Goal: Task Accomplishment & Management: Use online tool/utility

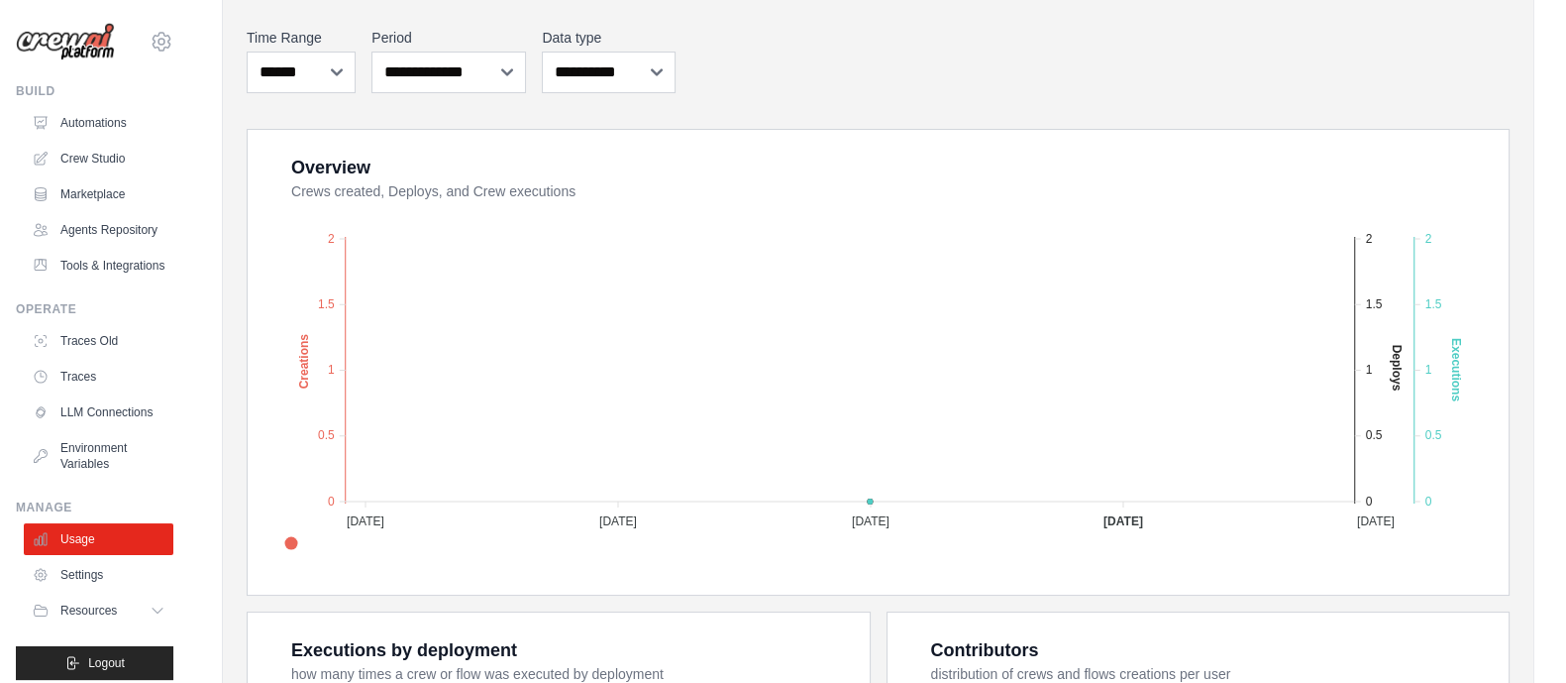
scroll to position [371, 0]
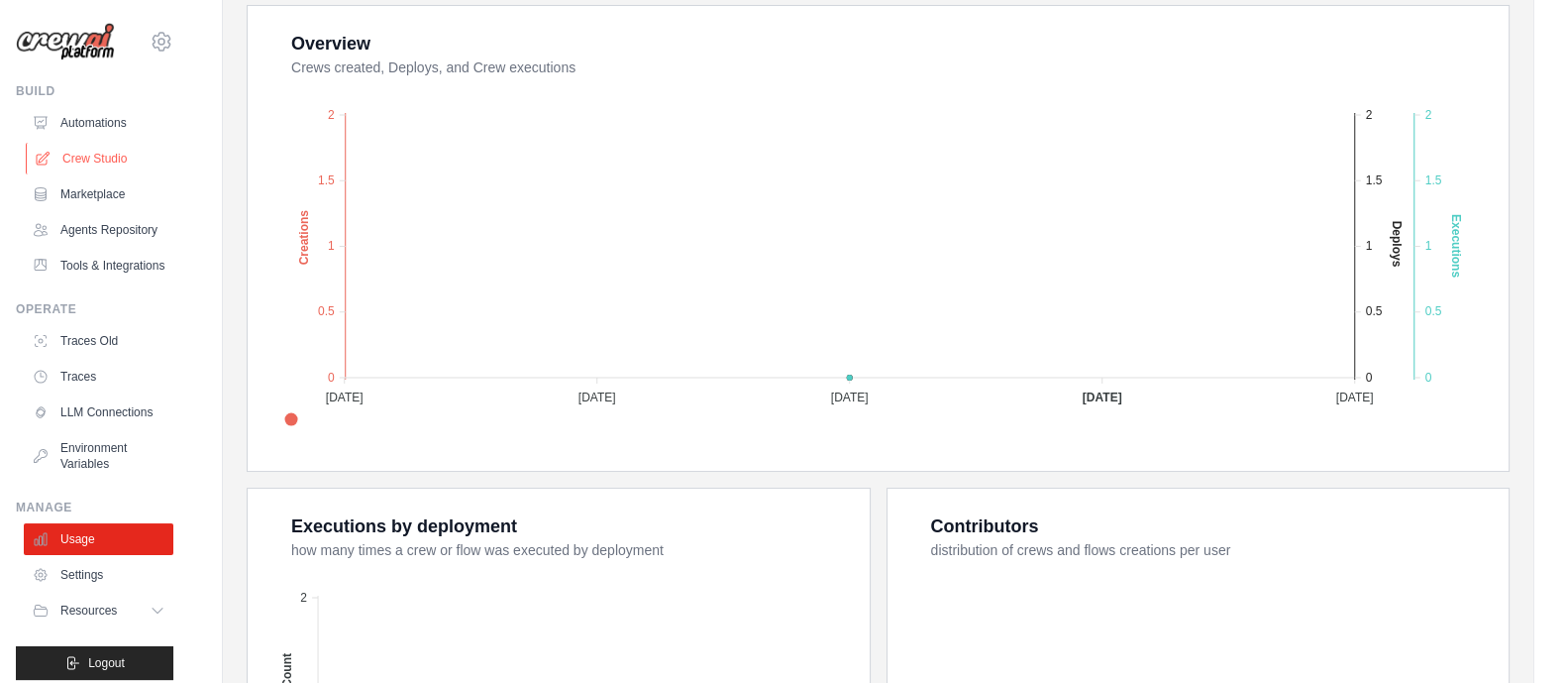
click at [74, 152] on link "Crew Studio" at bounding box center [101, 159] width 150 height 32
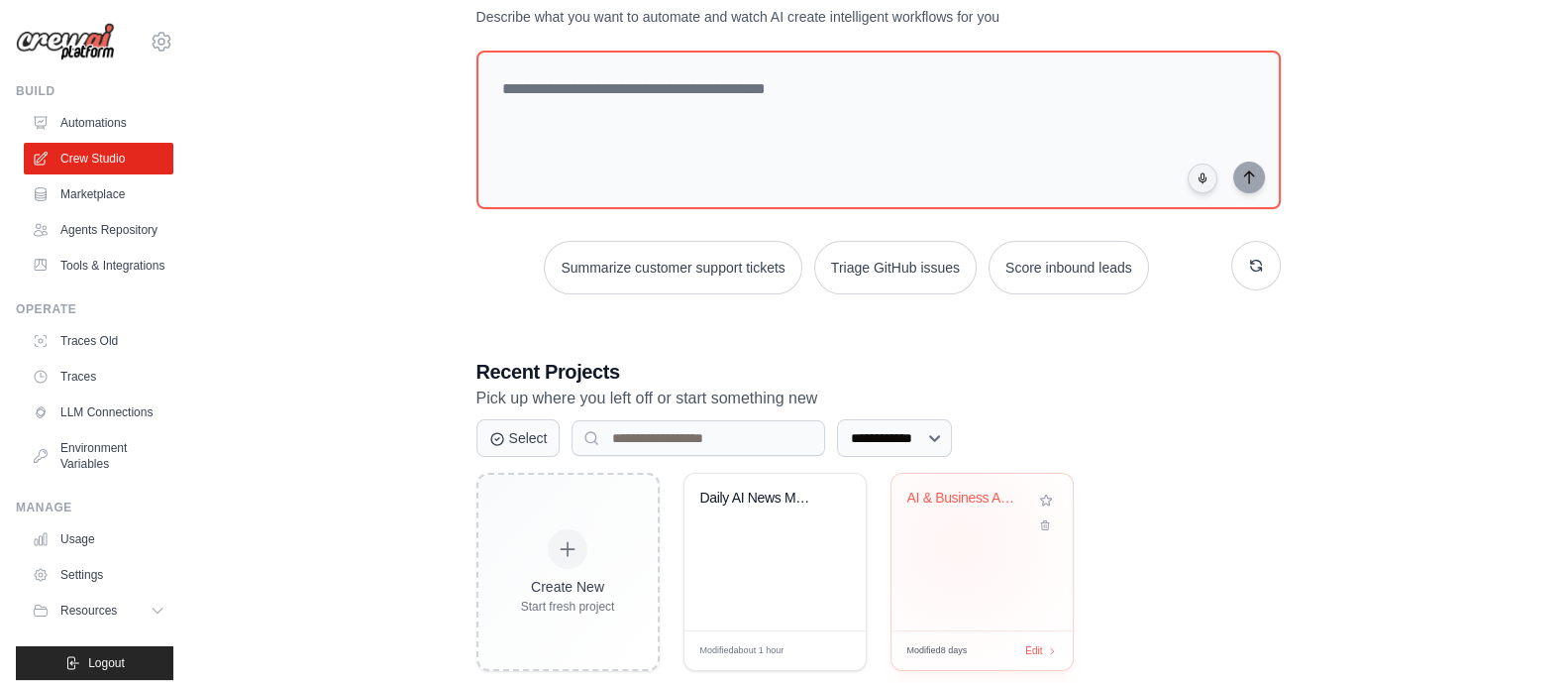
scroll to position [114, 0]
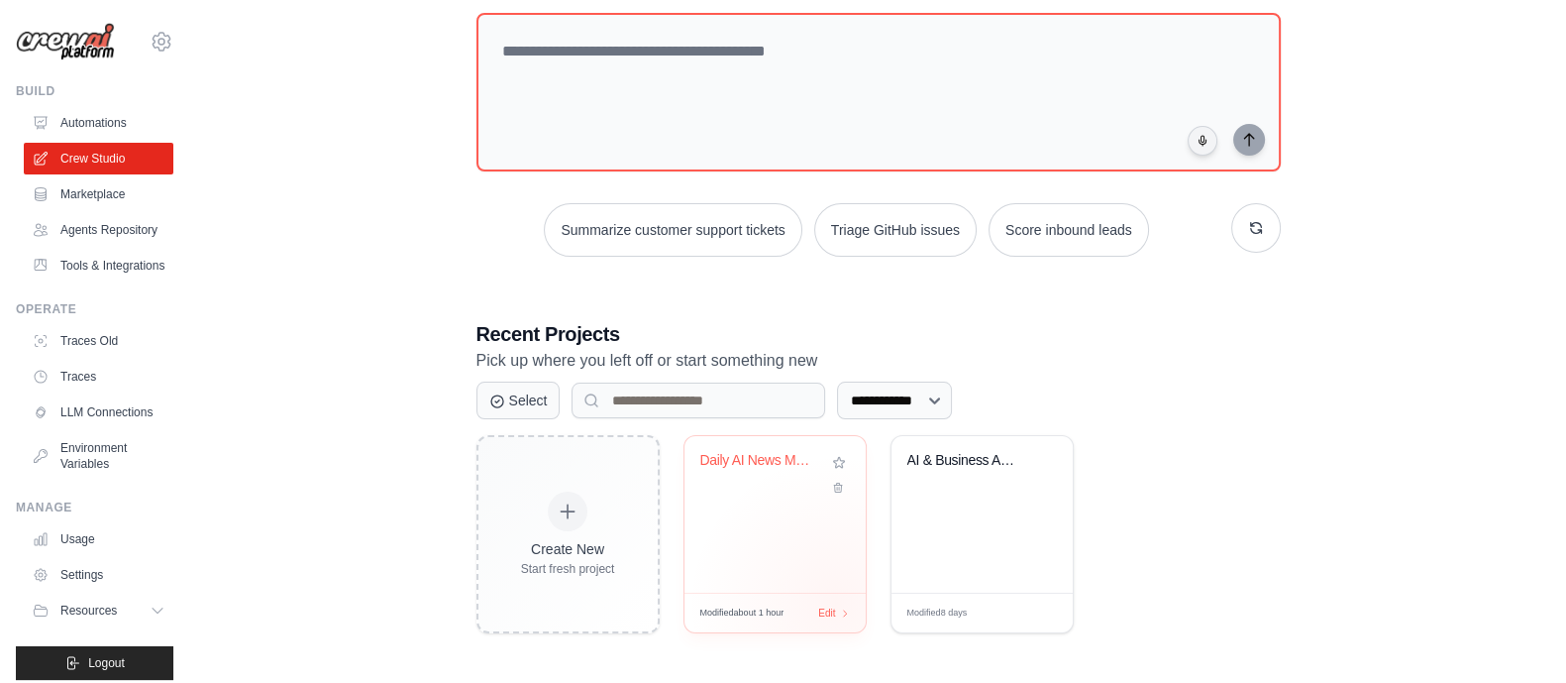
click at [829, 601] on div "Modified about 1 hour Edit" at bounding box center [775, 612] width 181 height 40
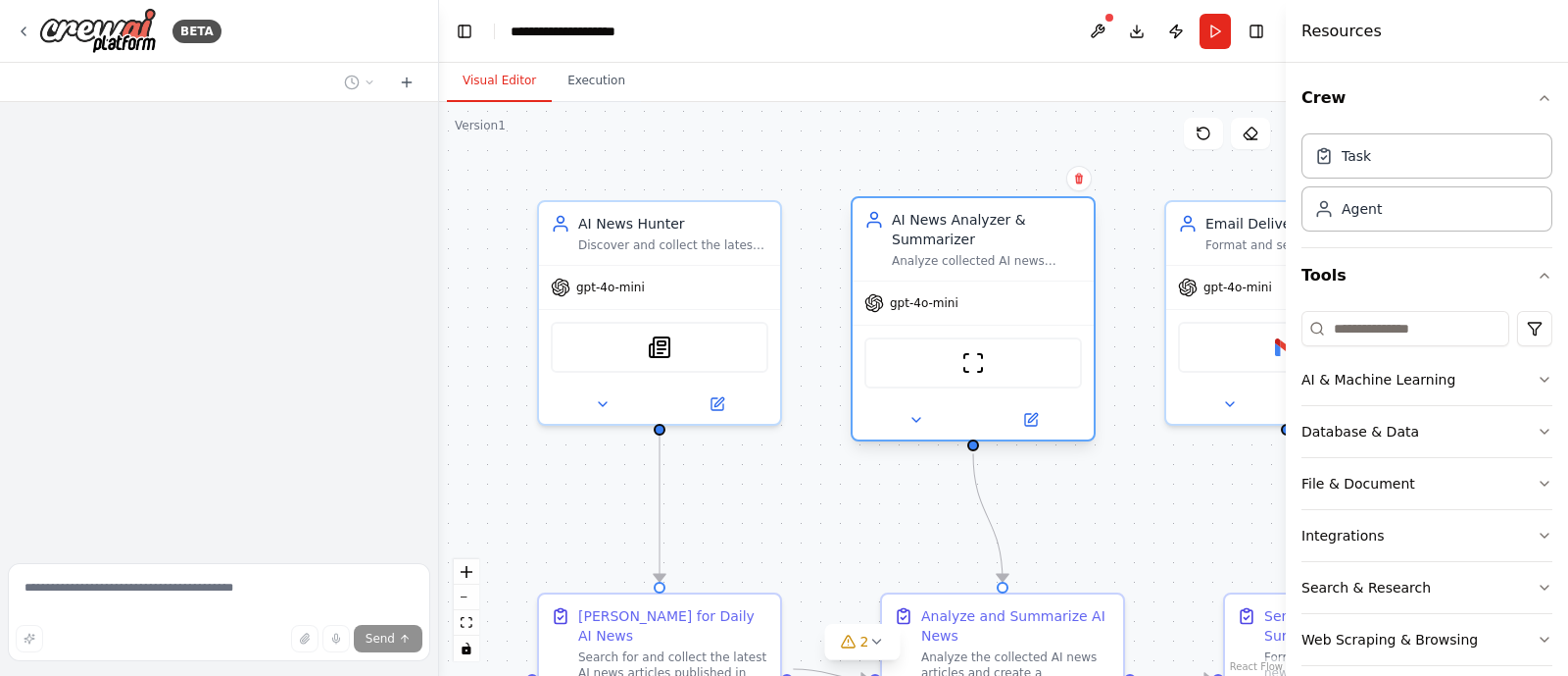
click at [989, 336] on div "ScrapeWebsiteTool" at bounding box center [973, 362] width 241 height 75
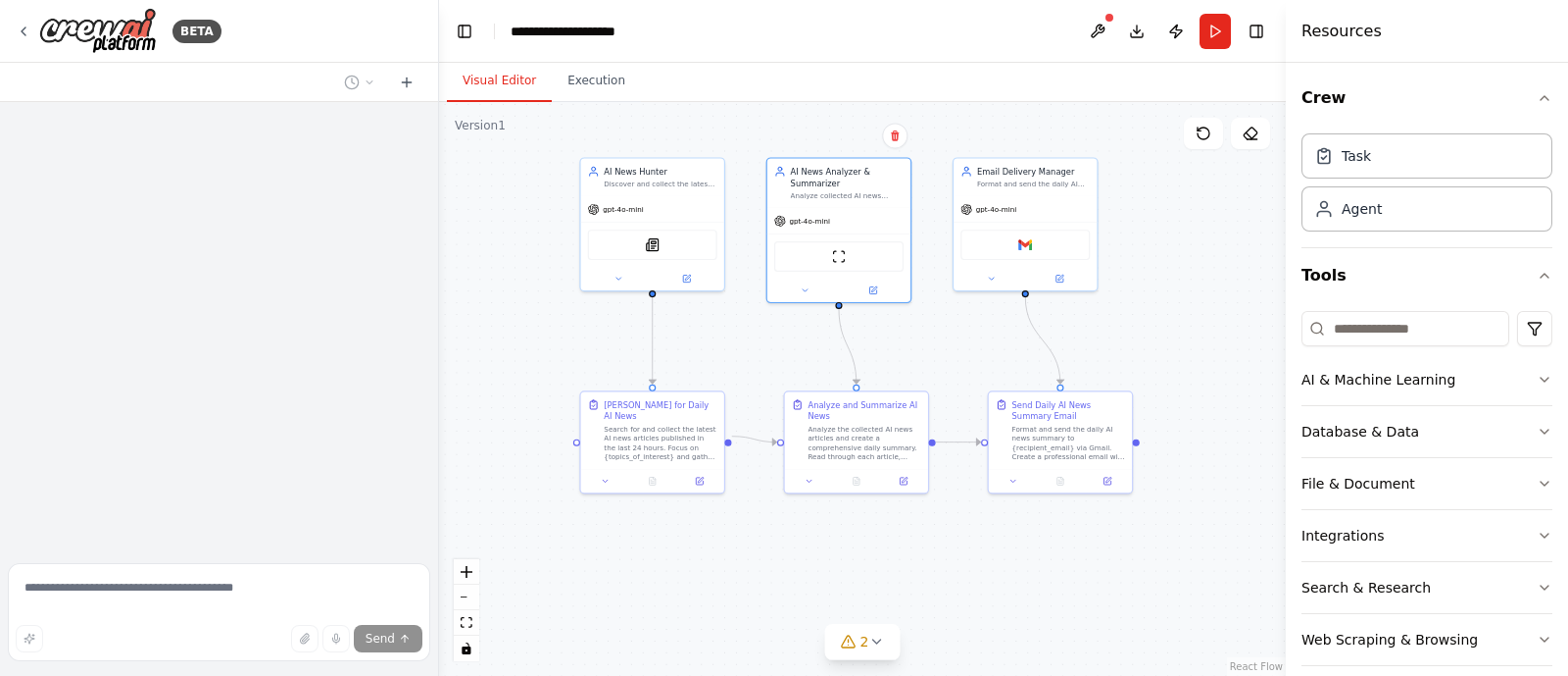
drag, startPoint x: 808, startPoint y: 486, endPoint x: 720, endPoint y: 353, distance: 159.5
click at [720, 353] on div ".deletable-edge-delete-btn { width: 20px; height: 20px; border: 0px solid #ffff…" at bounding box center [863, 389] width 847 height 574
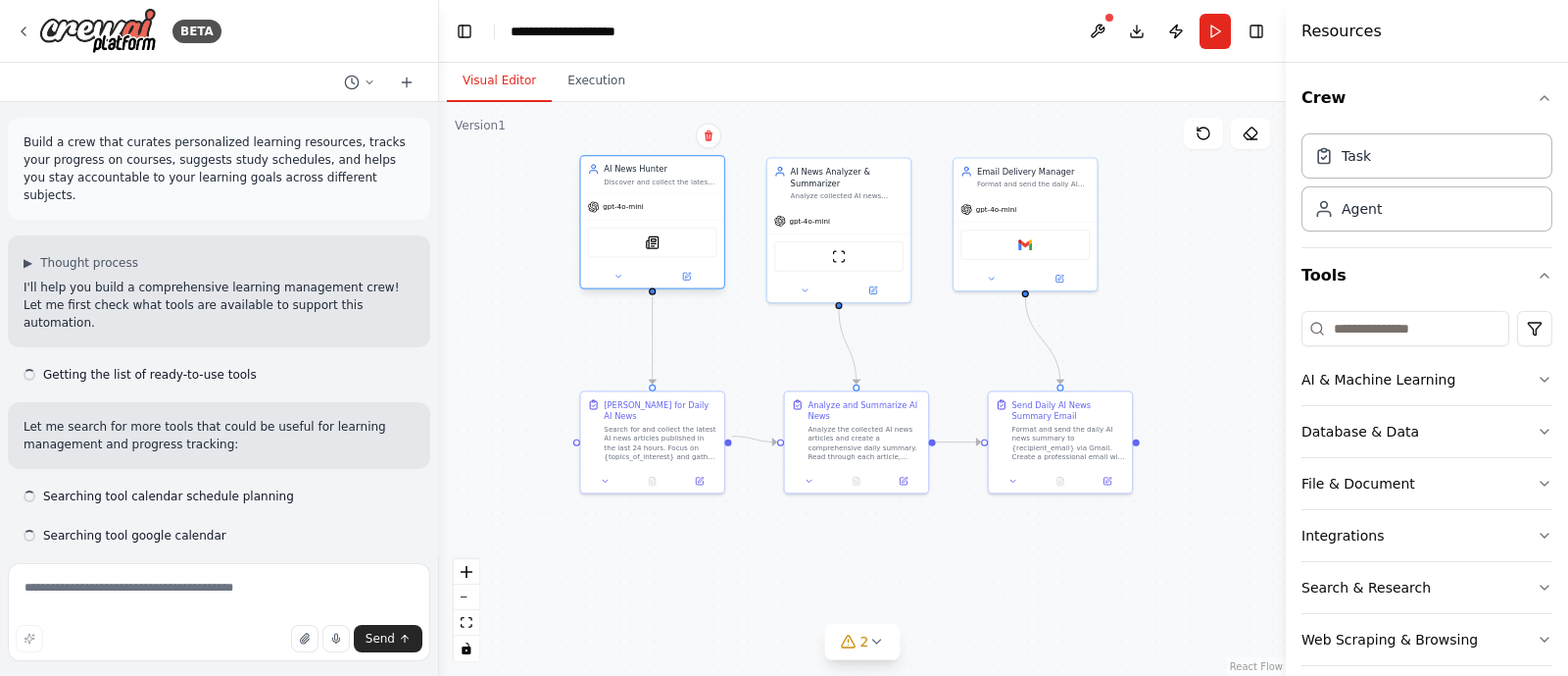
click at [677, 212] on div "gpt-4o-mini" at bounding box center [652, 207] width 143 height 26
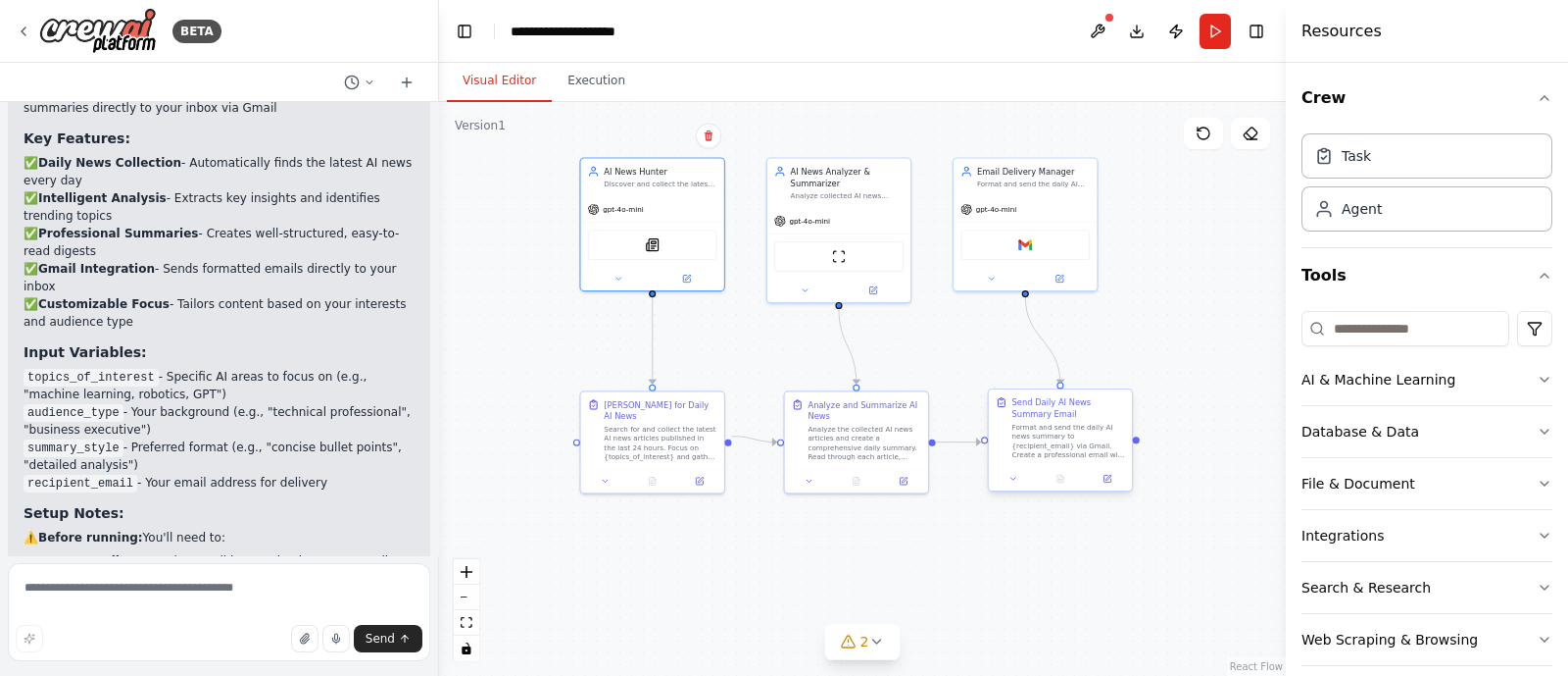
click at [1021, 393] on div "Send Daily AI News Summary Email Format and send the daily AI news summary to {…" at bounding box center [1061, 427] width 143 height 76
click at [1102, 435] on div "Format and send the daily AI news summary to {recipient_email} via Gmail. Creat…" at bounding box center [1068, 440] width 113 height 38
